Goal: Navigation & Orientation: Find specific page/section

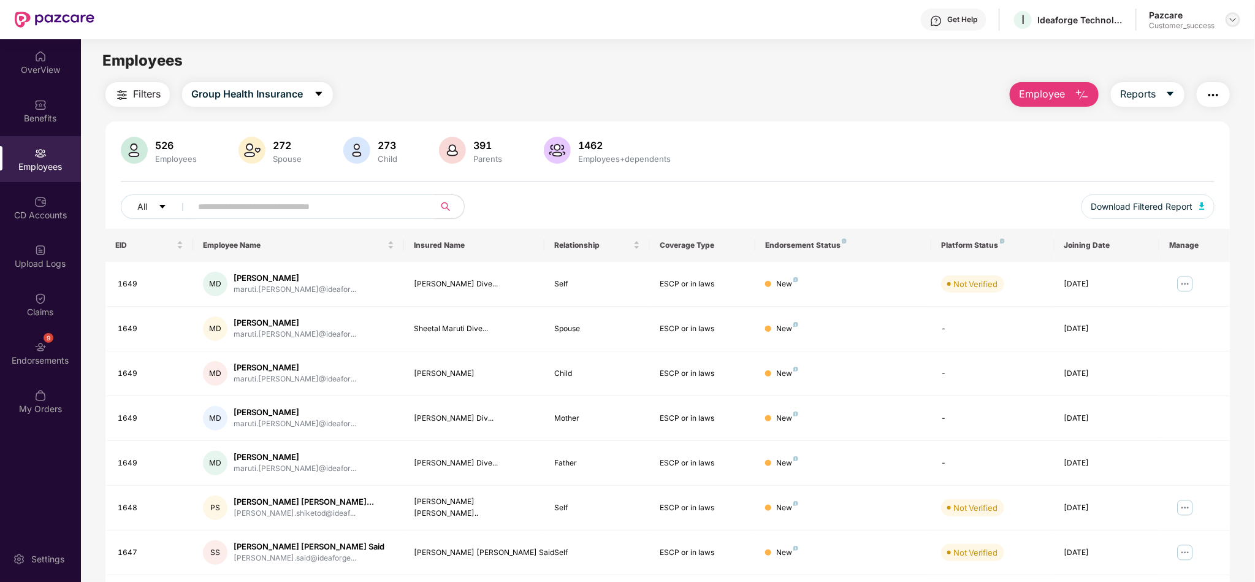
click at [1228, 18] on img at bounding box center [1233, 20] width 10 height 10
click at [1187, 37] on div "Switch to partner view" at bounding box center [1175, 48] width 159 height 24
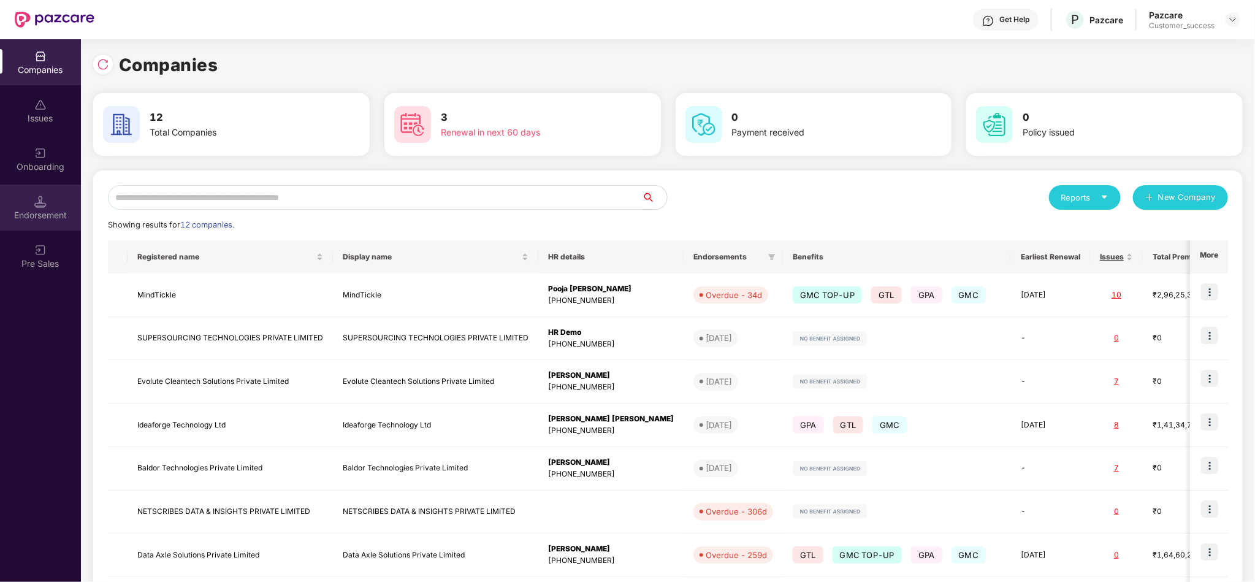
click at [56, 216] on div "Endorsement" at bounding box center [40, 215] width 81 height 12
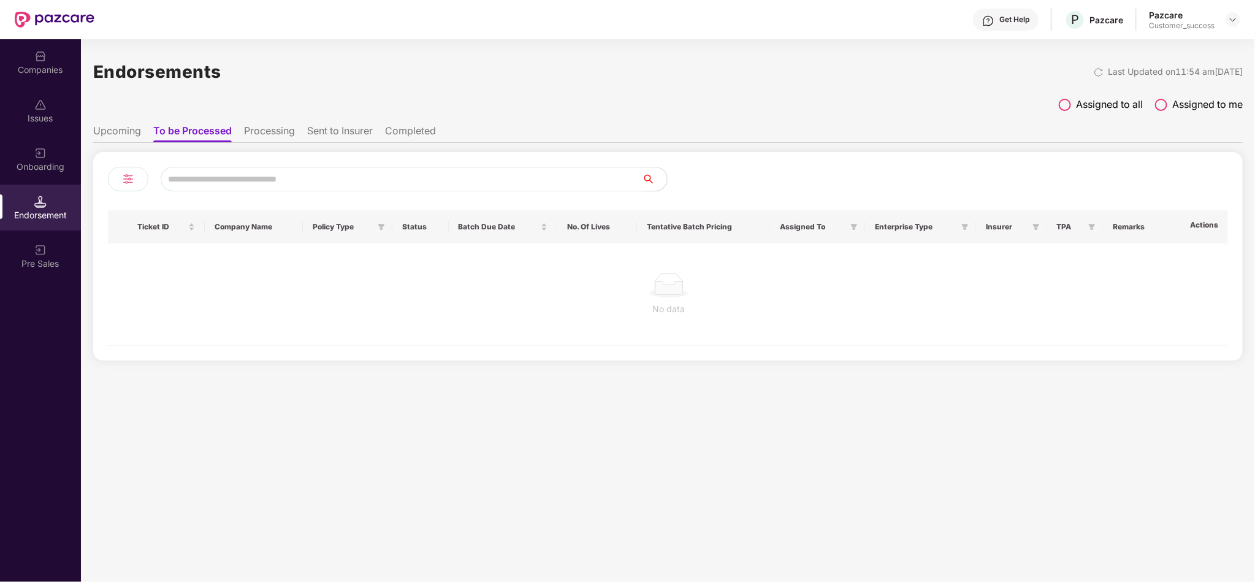
click at [39, 169] on div "Onboarding" at bounding box center [40, 167] width 81 height 12
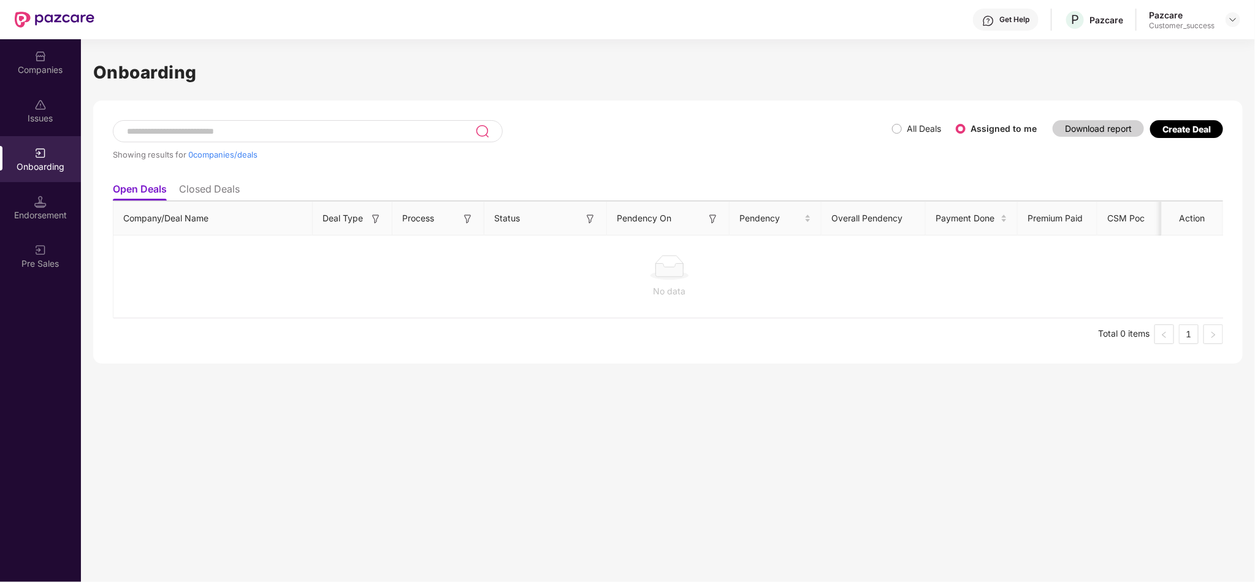
click at [228, 184] on li "Closed Deals" at bounding box center [209, 192] width 61 height 18
click at [166, 199] on ul "Open Deals Closed Deals" at bounding box center [668, 189] width 1110 height 25
click at [157, 188] on li "Open Deals" at bounding box center [139, 192] width 53 height 18
